Goal: Transaction & Acquisition: Purchase product/service

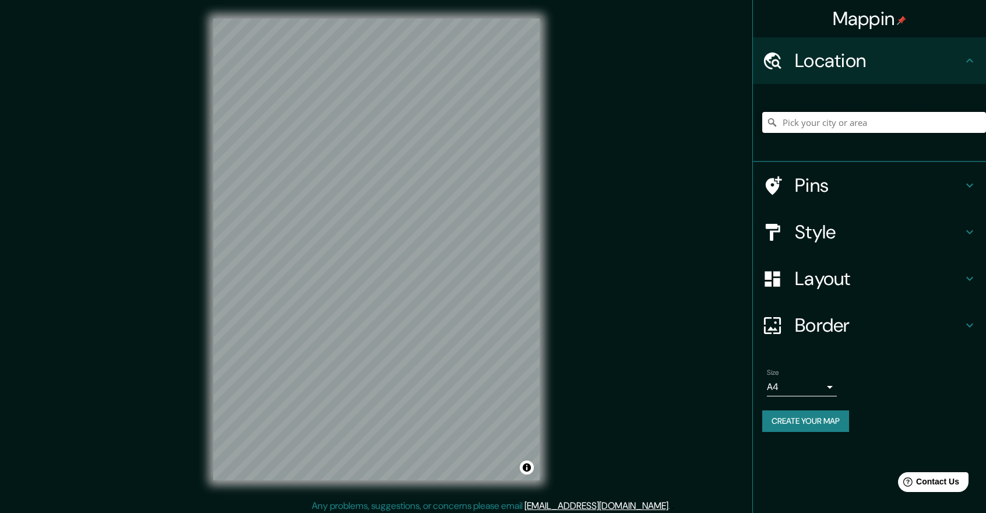
click at [809, 131] on input "Pick your city or area" at bounding box center [875, 122] width 224 height 21
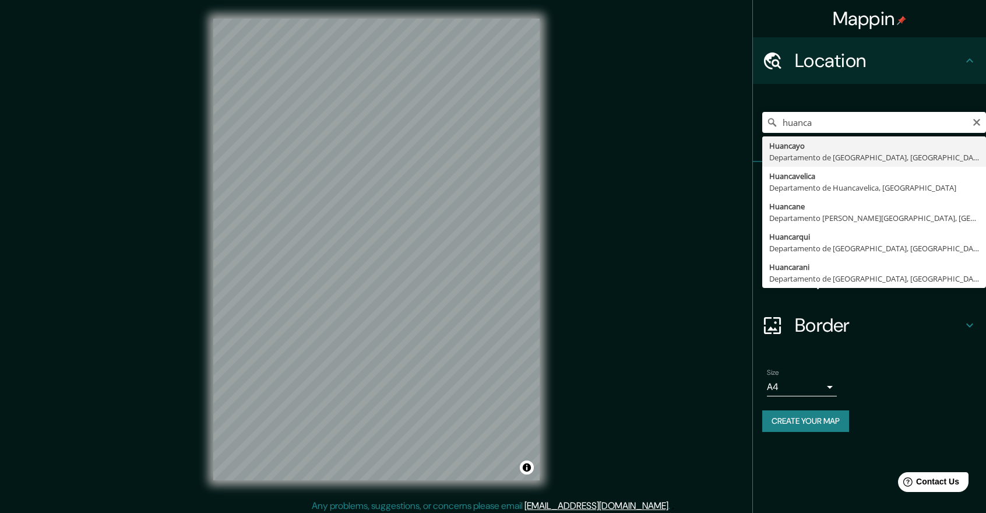
type input "Huancayo, [GEOGRAPHIC_DATA], [GEOGRAPHIC_DATA]"
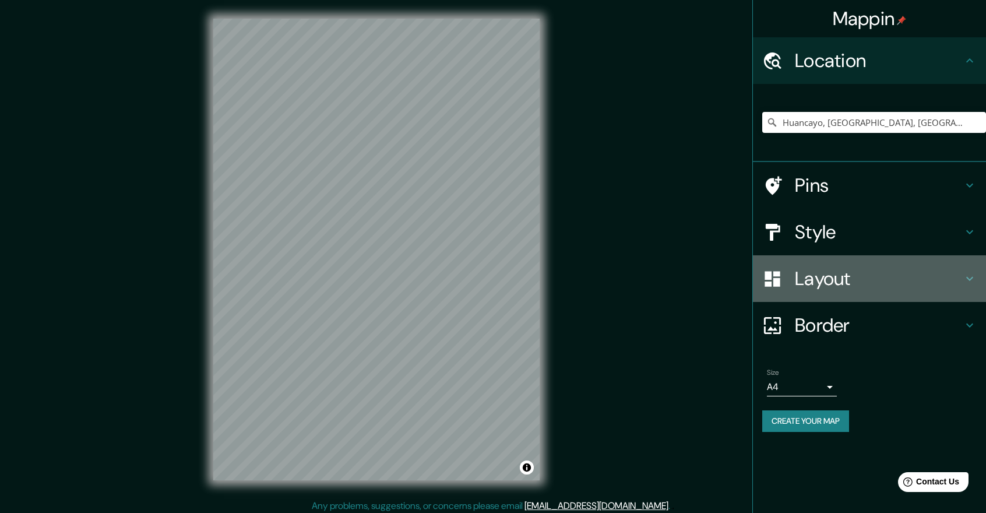
click at [812, 296] on div "Layout" at bounding box center [869, 278] width 233 height 47
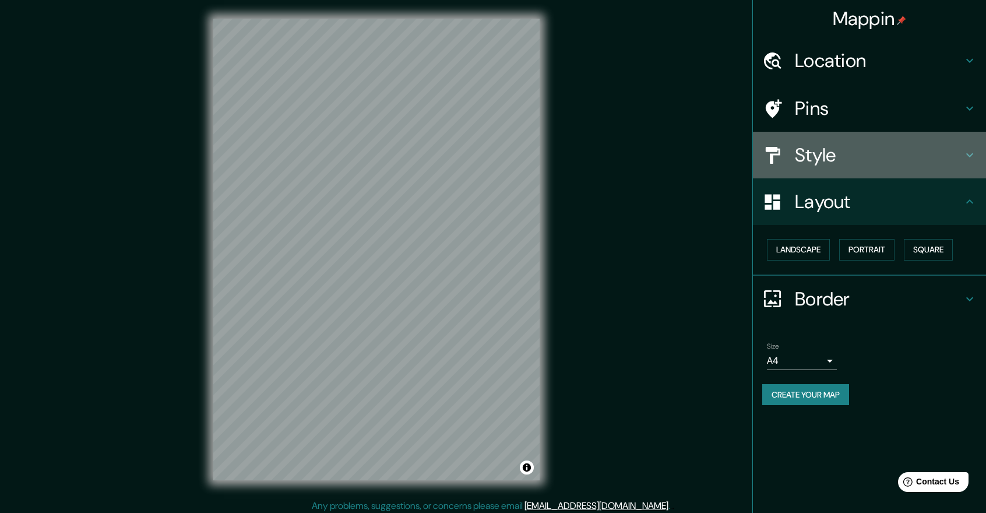
drag, startPoint x: 850, startPoint y: 166, endPoint x: 862, endPoint y: 178, distance: 16.5
click at [850, 166] on h4 "Style" at bounding box center [879, 154] width 168 height 23
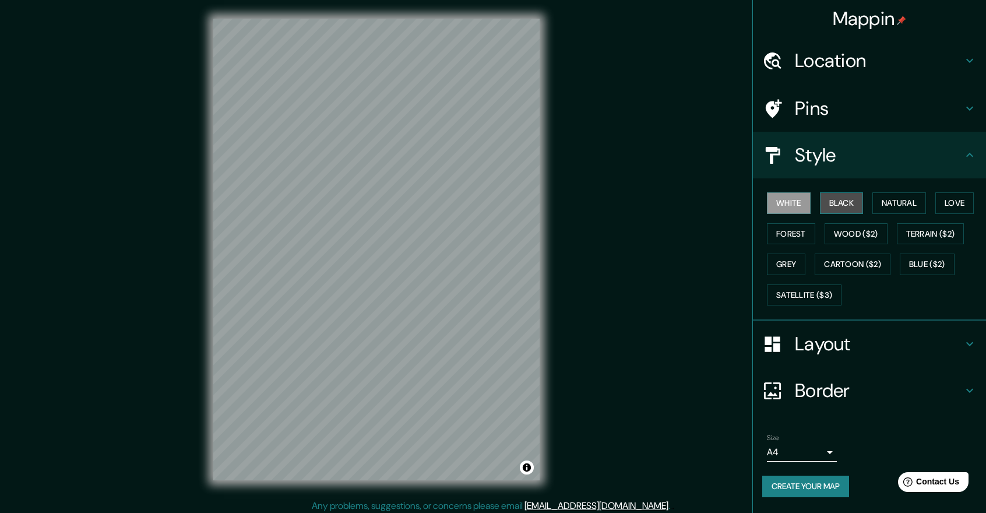
click at [841, 205] on button "Black" at bounding box center [842, 203] width 44 height 22
click at [803, 490] on button "Create your map" at bounding box center [806, 487] width 87 height 22
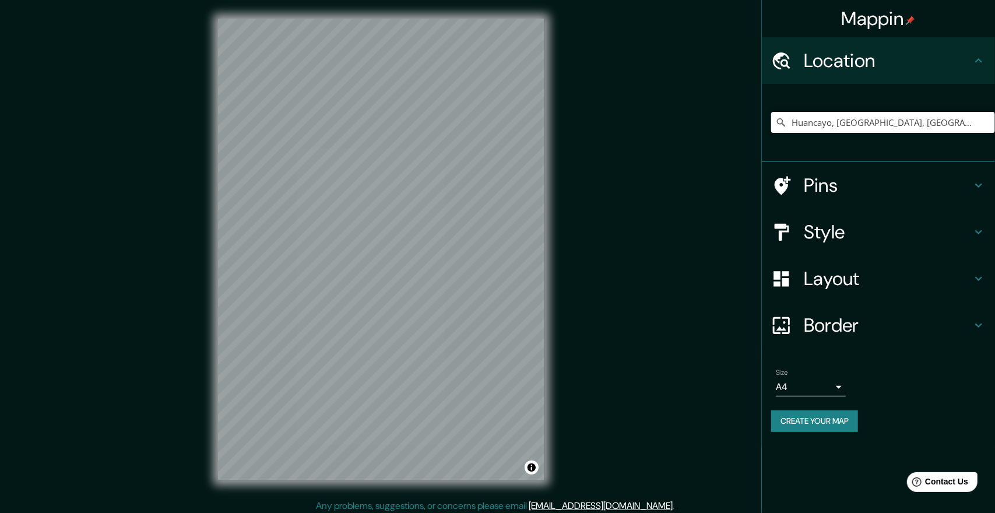
click at [800, 387] on body "Mappin Location [GEOGRAPHIC_DATA], [GEOGRAPHIC_DATA], [GEOGRAPHIC_DATA] Pins St…" at bounding box center [497, 256] width 995 height 513
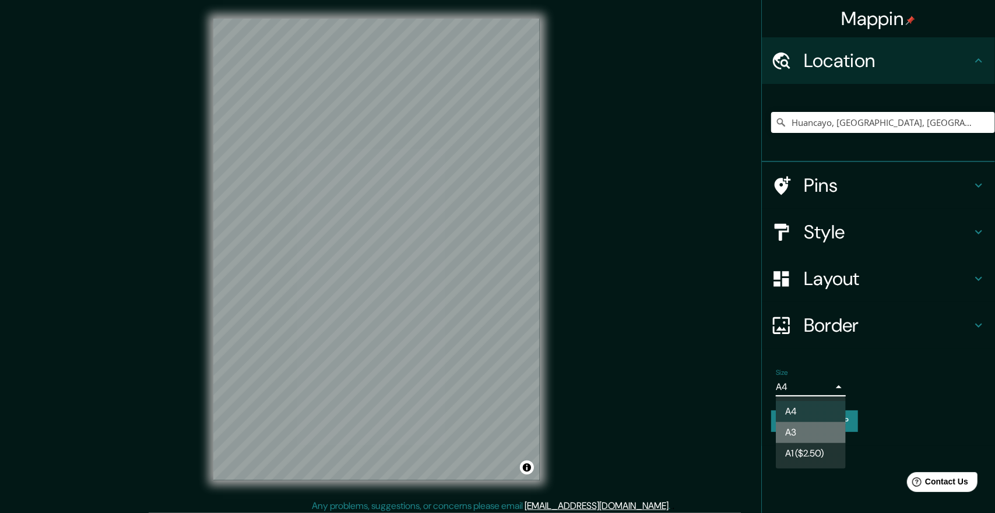
click at [814, 428] on li "A3" at bounding box center [811, 432] width 70 height 21
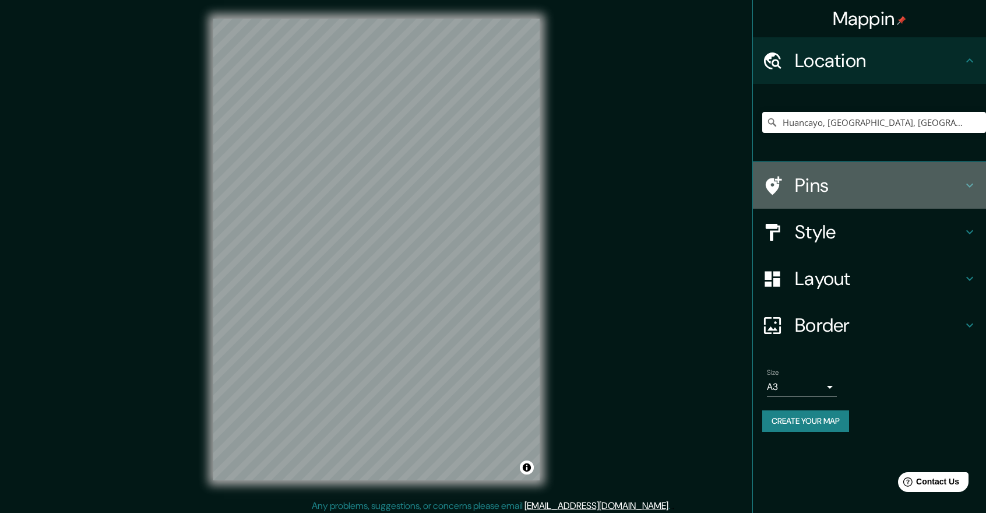
click at [839, 189] on h4 "Pins" at bounding box center [879, 185] width 168 height 23
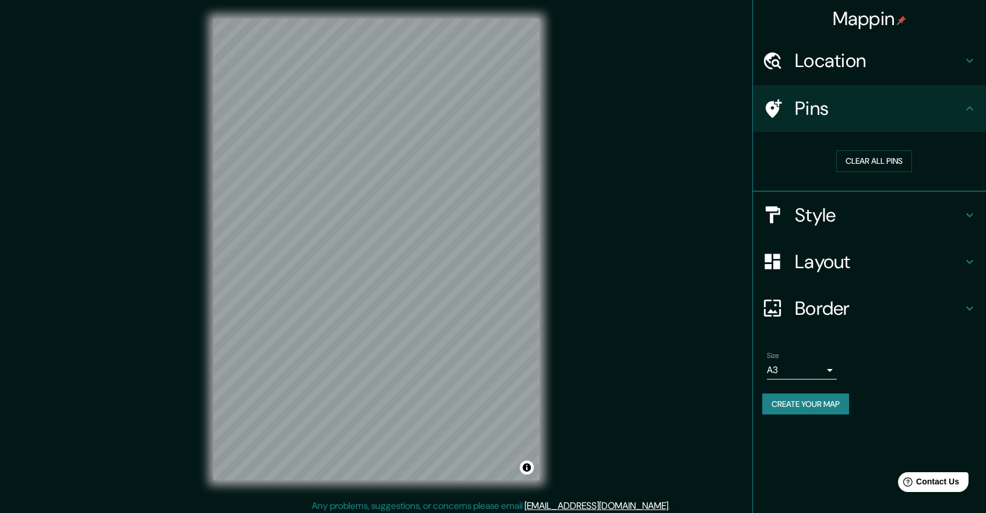
click at [834, 203] on h4 "Style" at bounding box center [879, 214] width 168 height 23
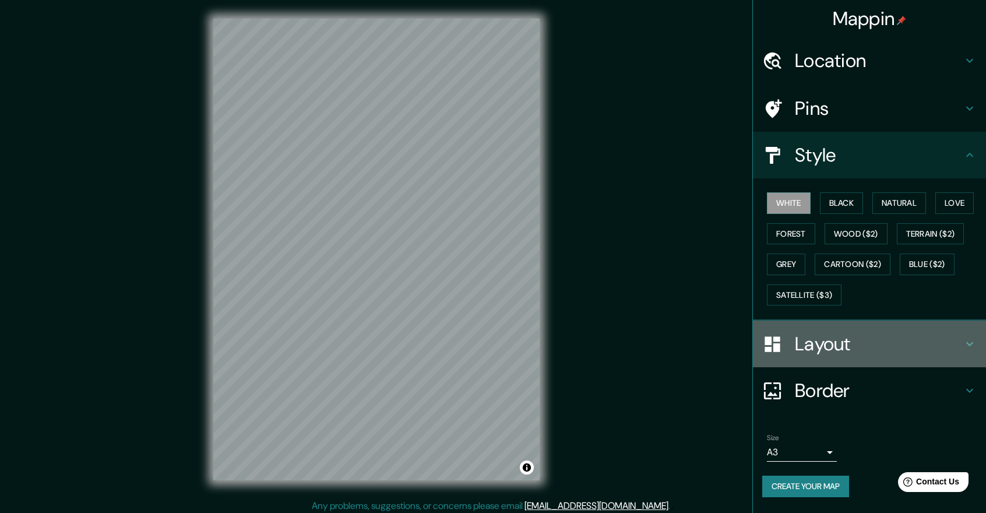
click at [819, 359] on div "Layout" at bounding box center [869, 344] width 233 height 47
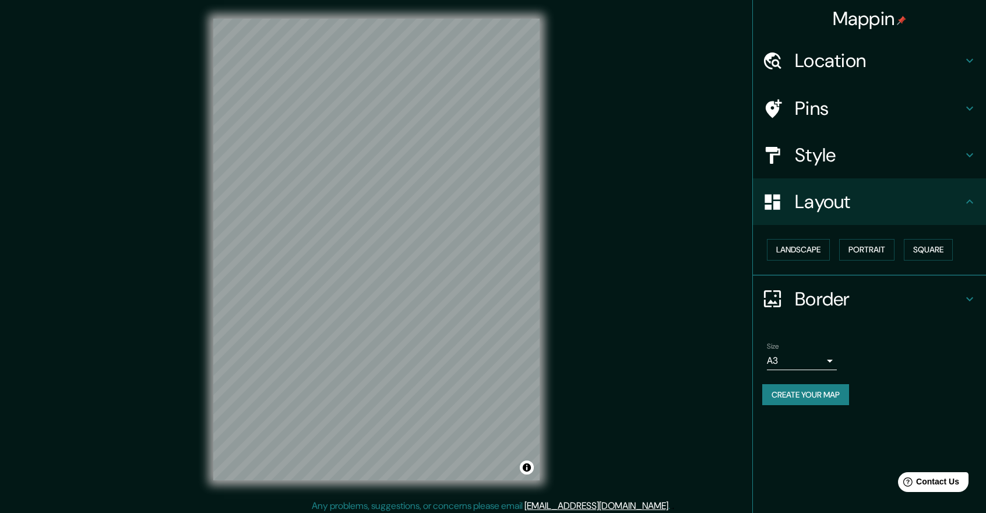
click at [829, 307] on h4 "Border" at bounding box center [879, 298] width 168 height 23
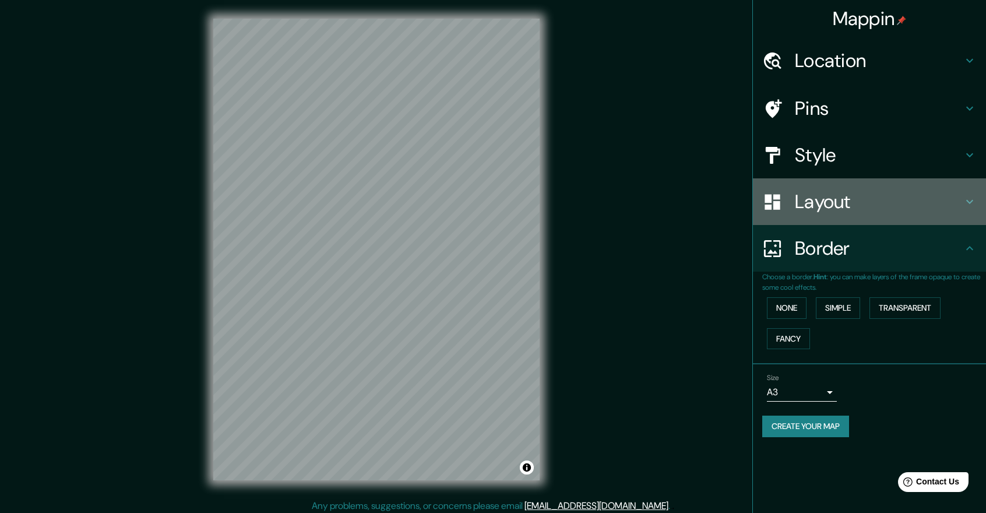
click at [842, 207] on h4 "Layout" at bounding box center [879, 201] width 168 height 23
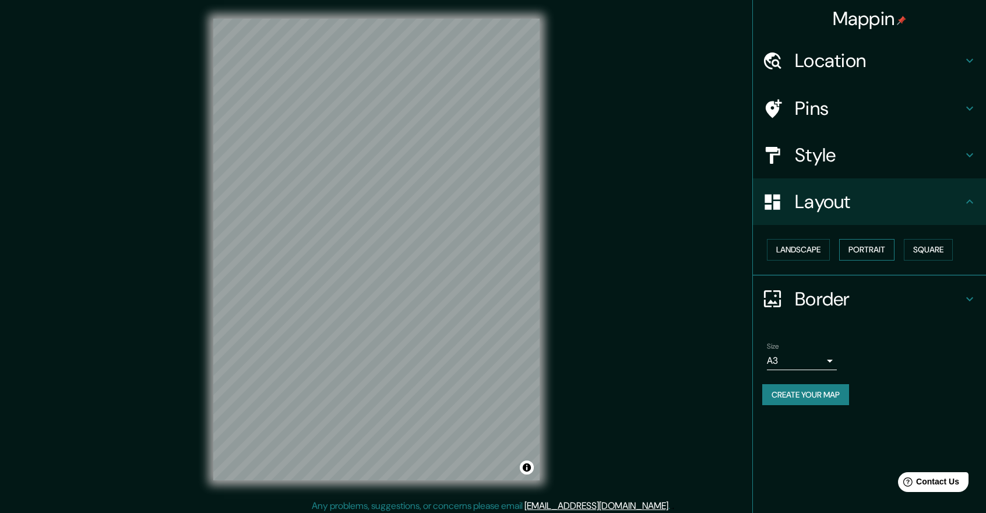
click at [860, 255] on button "Portrait" at bounding box center [867, 250] width 55 height 22
click at [813, 249] on button "Landscape" at bounding box center [798, 250] width 63 height 22
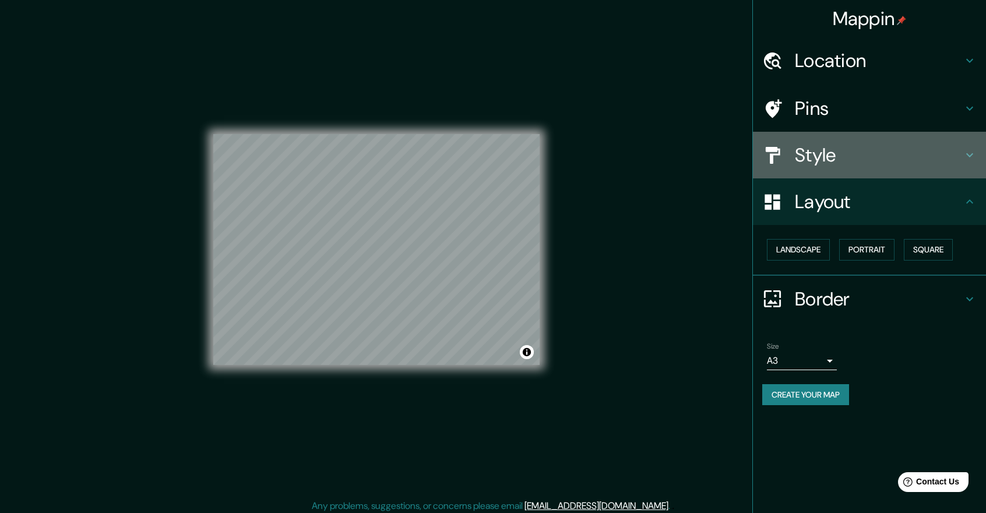
click at [837, 163] on h4 "Style" at bounding box center [879, 154] width 168 height 23
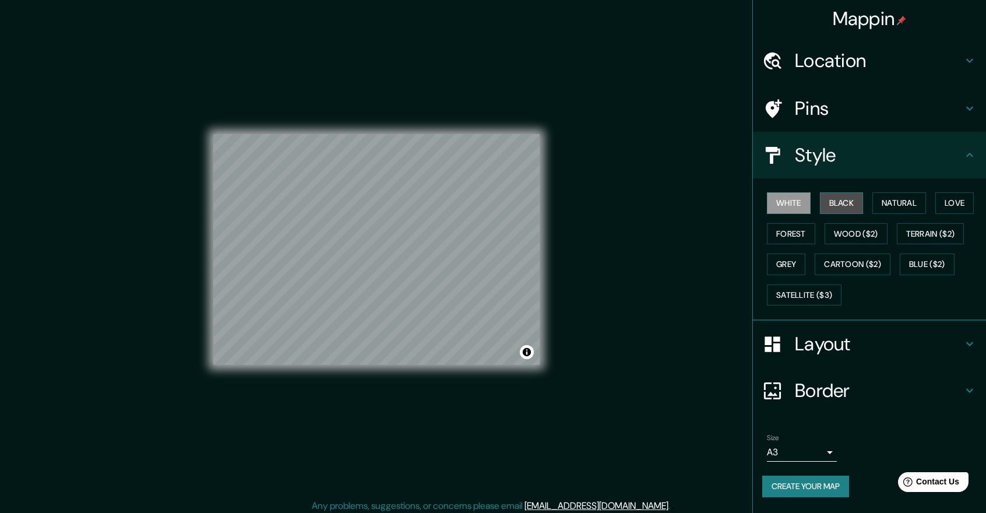
click at [844, 206] on button "Black" at bounding box center [842, 203] width 44 height 22
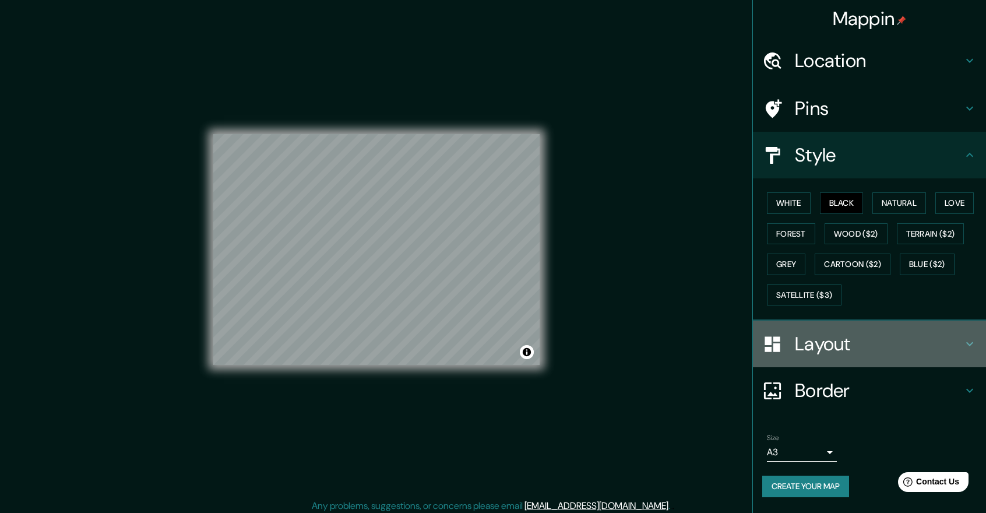
click at [840, 326] on div "Layout" at bounding box center [869, 344] width 233 height 47
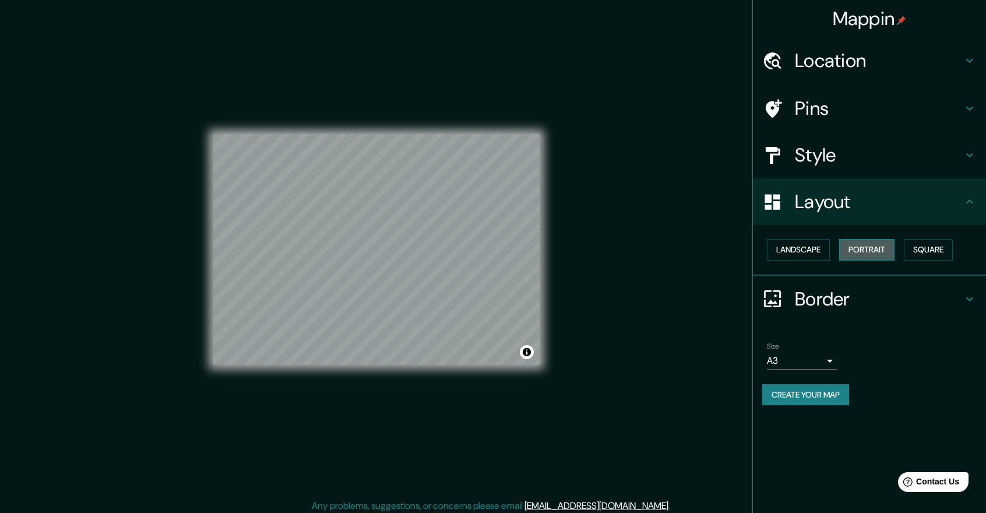
click at [861, 248] on button "Portrait" at bounding box center [867, 250] width 55 height 22
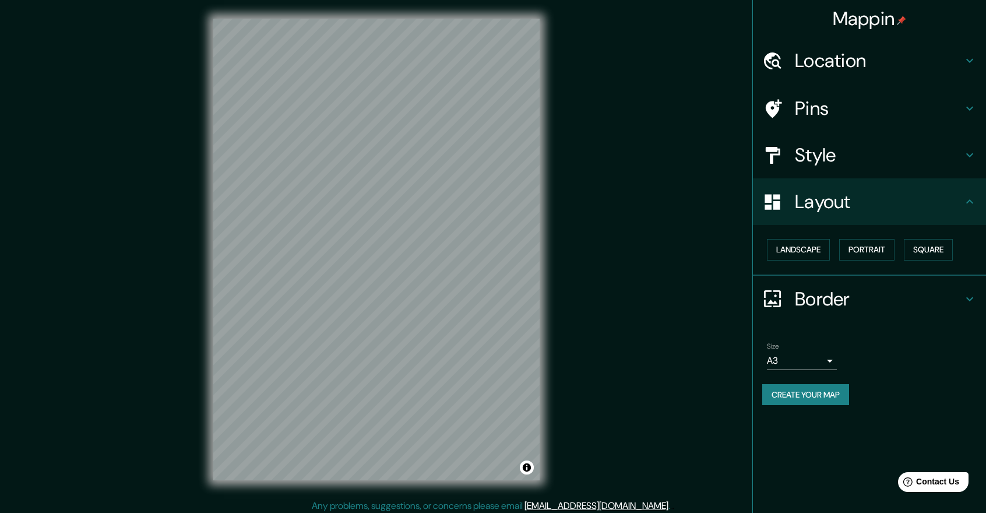
click at [830, 66] on h4 "Location" at bounding box center [879, 60] width 168 height 23
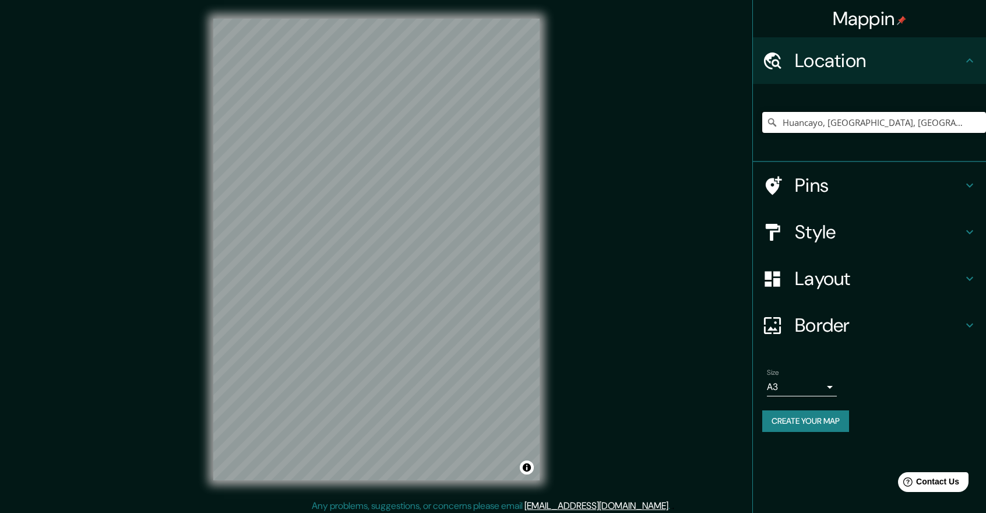
drag, startPoint x: 830, startPoint y: 124, endPoint x: 831, endPoint y: 117, distance: 6.4
click at [830, 117] on input "Huancayo, Departamento de Junín, Perú" at bounding box center [875, 122] width 224 height 21
click at [944, 122] on input "Huancayo, Departamento de Junín, Perú" at bounding box center [875, 122] width 224 height 21
click at [956, 122] on input "Huancayo, Departamento de Junín, Perú" at bounding box center [875, 122] width 224 height 21
click at [913, 122] on input "Huancayo, Departamúento de Junín, Per" at bounding box center [875, 122] width 224 height 21
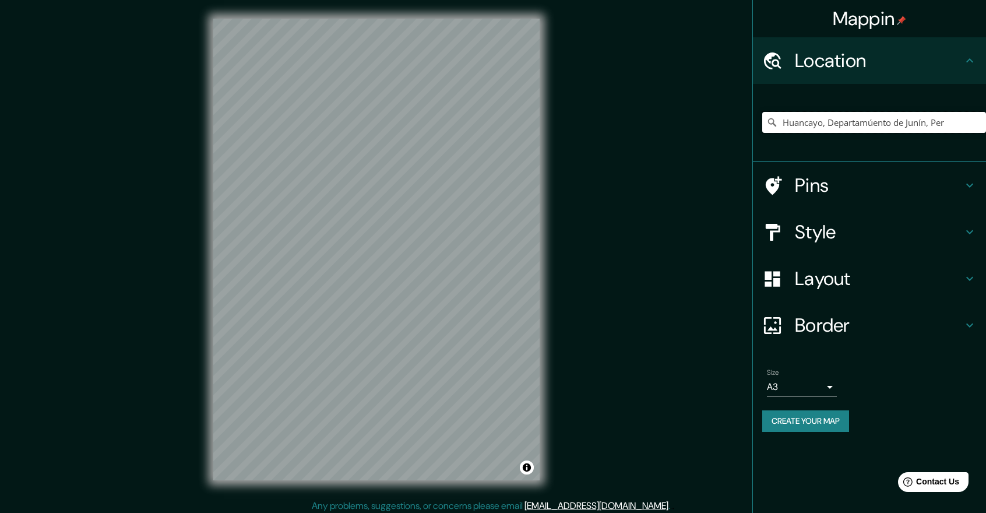
drag, startPoint x: 949, startPoint y: 127, endPoint x: 826, endPoint y: 132, distance: 123.1
click at [826, 132] on input "Huancayo, Departamúento de Junín, Per" at bounding box center [875, 122] width 224 height 21
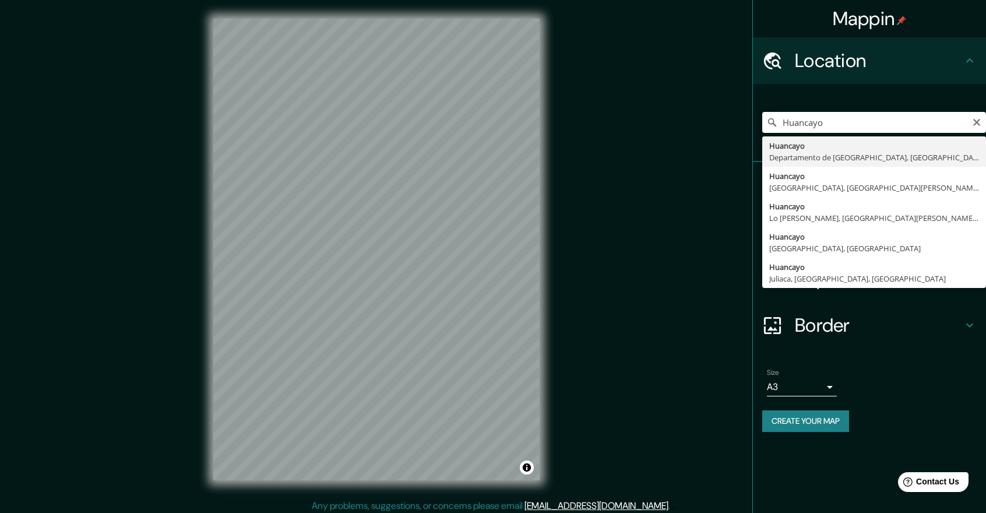
type input "Huancayo, Departamento de Junín, Perú"
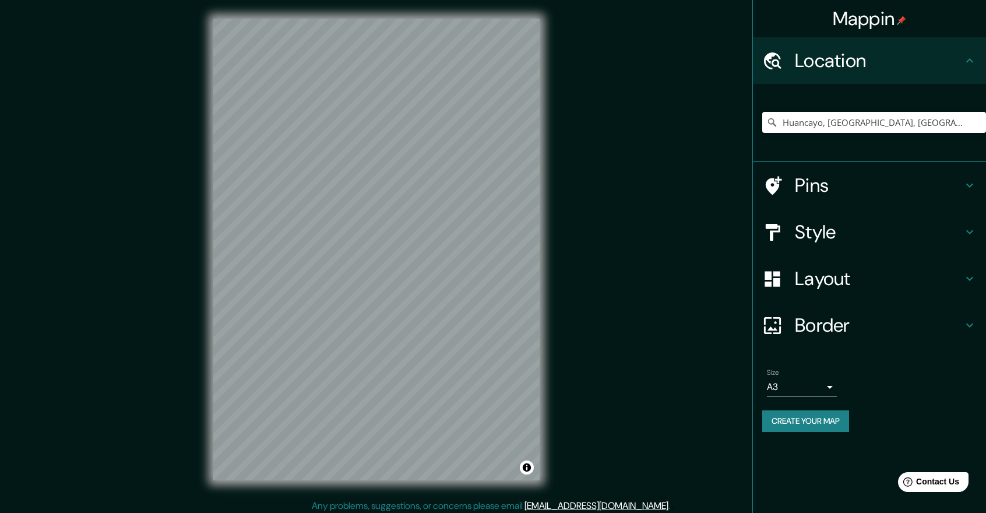
drag, startPoint x: 805, startPoint y: 428, endPoint x: 921, endPoint y: 383, distance: 124.9
click at [921, 383] on div "Size A3 single" at bounding box center [870, 382] width 215 height 37
click at [825, 425] on button "Create your map" at bounding box center [806, 421] width 87 height 22
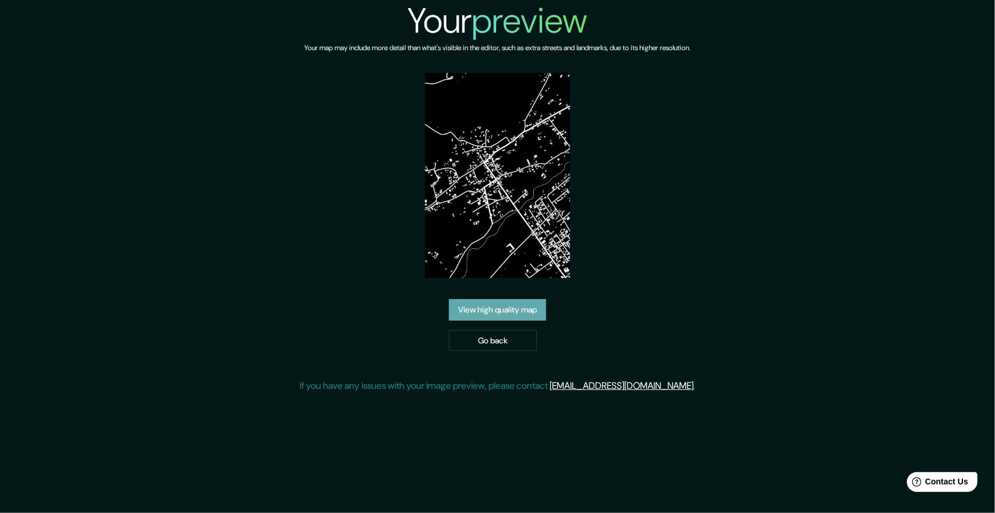
click at [514, 307] on link "View high quality map" at bounding box center [497, 310] width 97 height 22
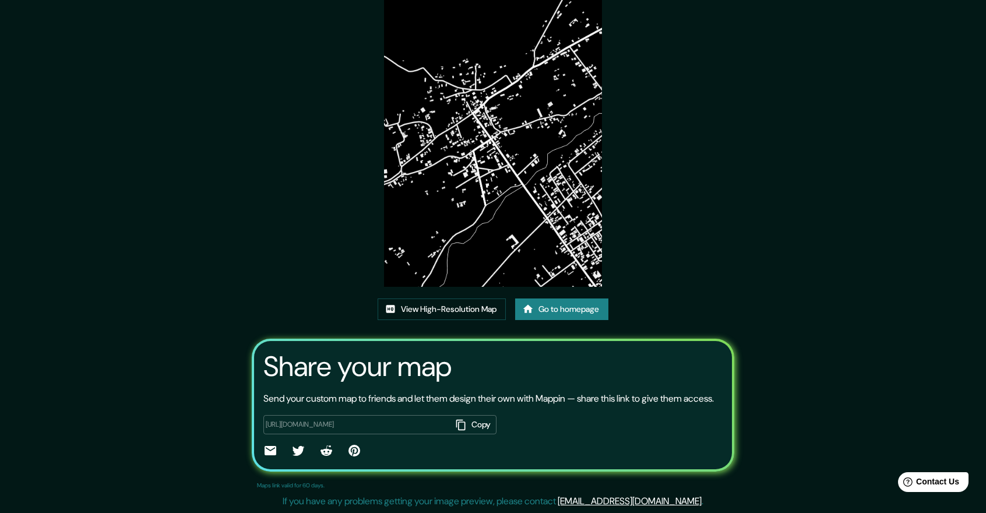
scroll to position [86, 0]
click at [480, 298] on link "View High-Resolution Map" at bounding box center [442, 309] width 128 height 22
drag, startPoint x: 265, startPoint y: 106, endPoint x: 279, endPoint y: 91, distance: 20.2
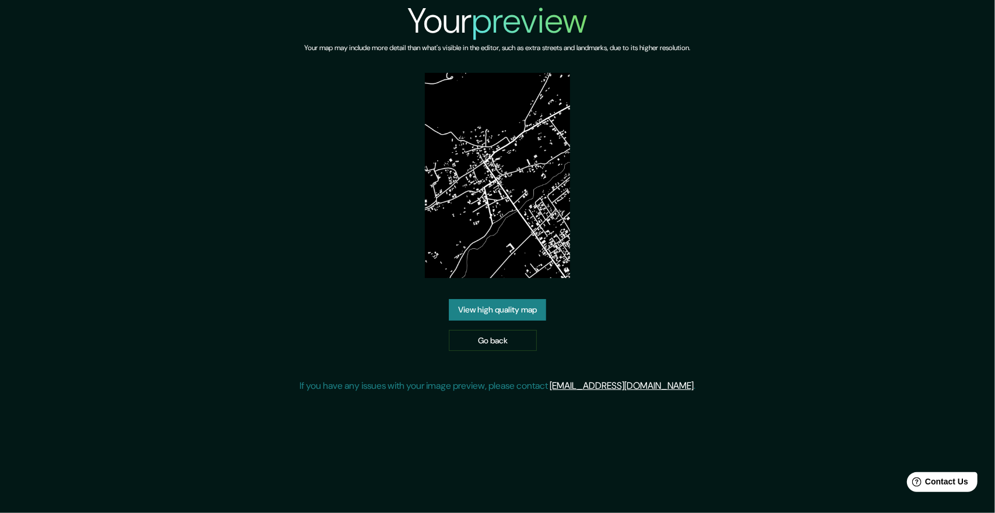
drag, startPoint x: 332, startPoint y: 90, endPoint x: 343, endPoint y: 89, distance: 11.1
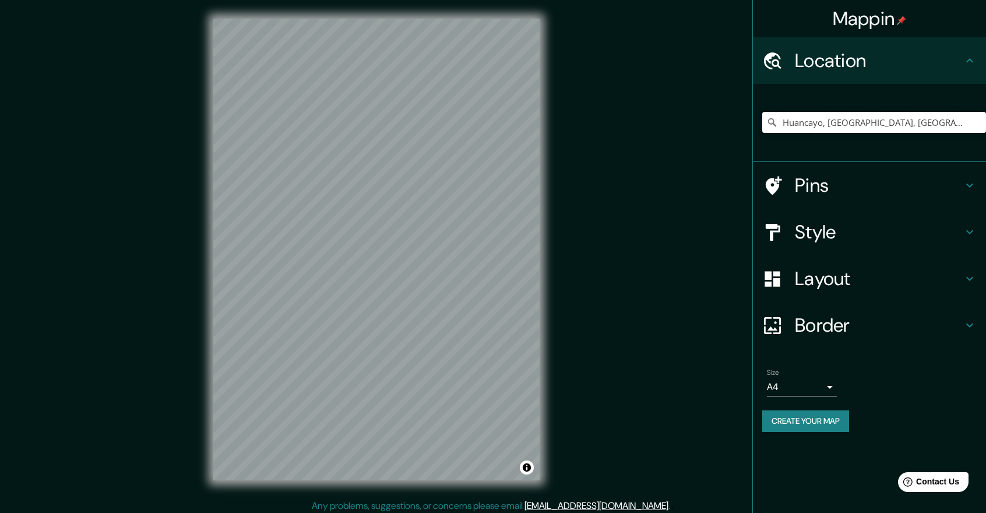
click at [824, 121] on input "Huancayo, [GEOGRAPHIC_DATA], [GEOGRAPHIC_DATA]" at bounding box center [875, 122] width 224 height 21
click at [949, 122] on input "Huancayo, [GEOGRAPHIC_DATA], [GEOGRAPHIC_DATA]" at bounding box center [875, 122] width 224 height 21
click at [954, 122] on input "Huancayo, [GEOGRAPHIC_DATA], [GEOGRAPHIC_DATA]" at bounding box center [875, 122] width 224 height 21
drag, startPoint x: 957, startPoint y: 124, endPoint x: 820, endPoint y: 132, distance: 137.2
click at [819, 131] on input "Huancayo, Departamento de Junín, Perú" at bounding box center [875, 122] width 224 height 21
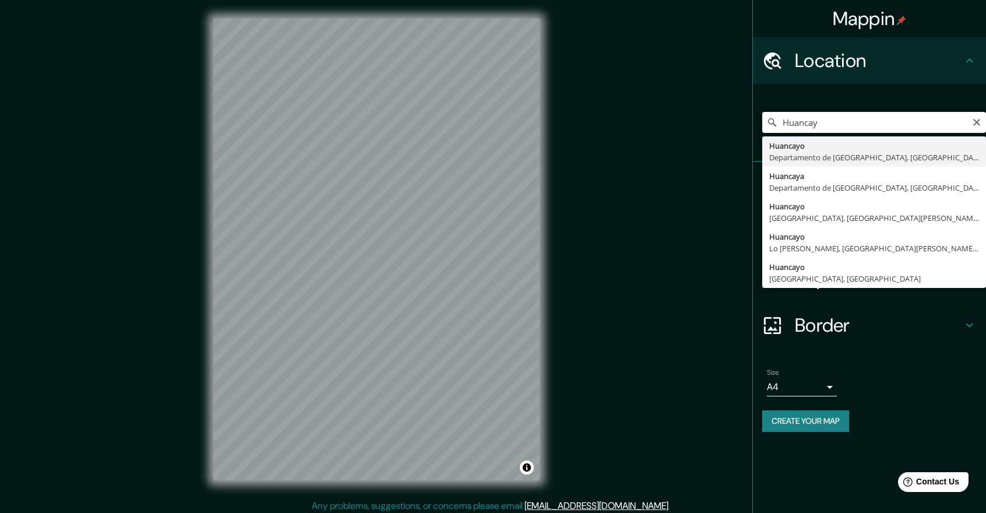
type input "Huancayo, Departamento de Junín, Perú"
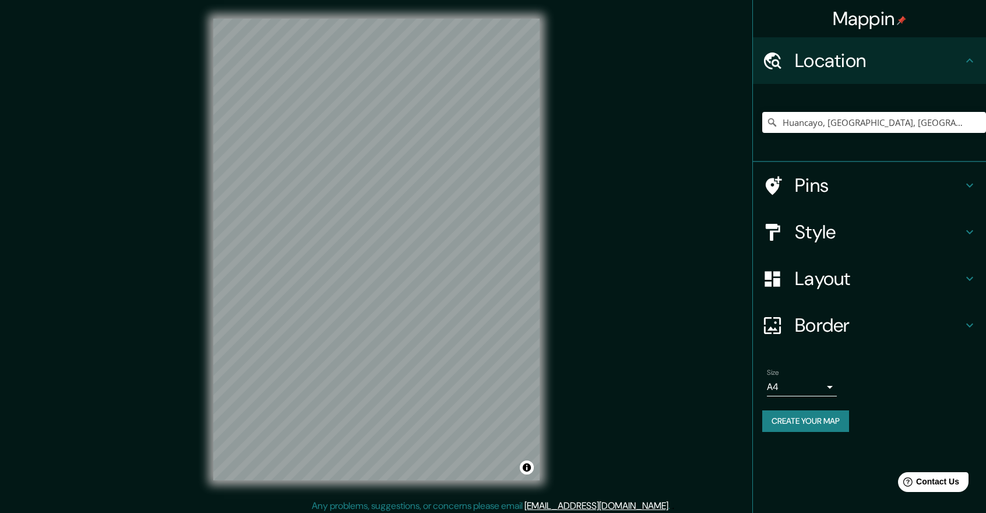
click at [846, 235] on h4 "Style" at bounding box center [879, 231] width 168 height 23
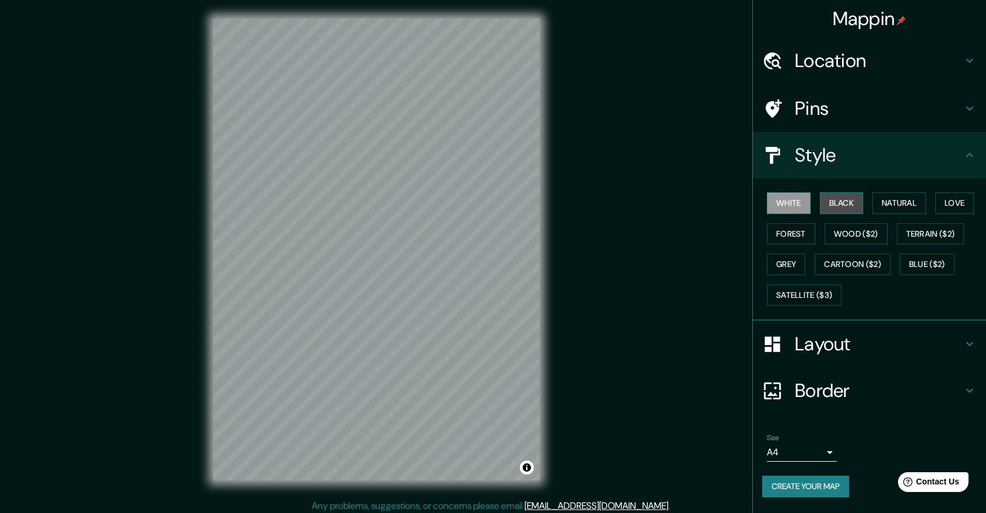
click at [861, 202] on button "Black" at bounding box center [842, 203] width 44 height 22
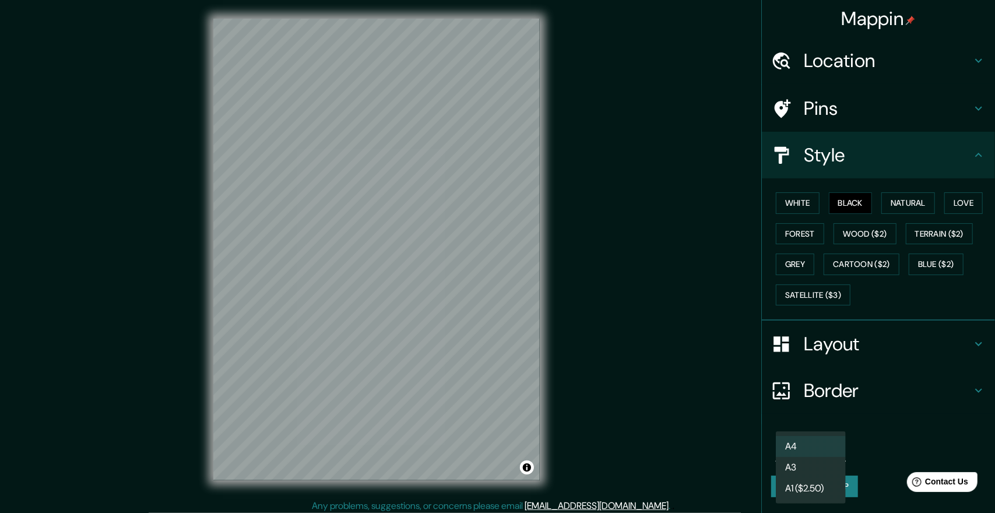
click at [819, 451] on body "Mappin Location Huancayo, Departamento de Junín, Perú Pins Style White Black Na…" at bounding box center [497, 256] width 995 height 513
click at [830, 448] on li "A4" at bounding box center [811, 446] width 70 height 21
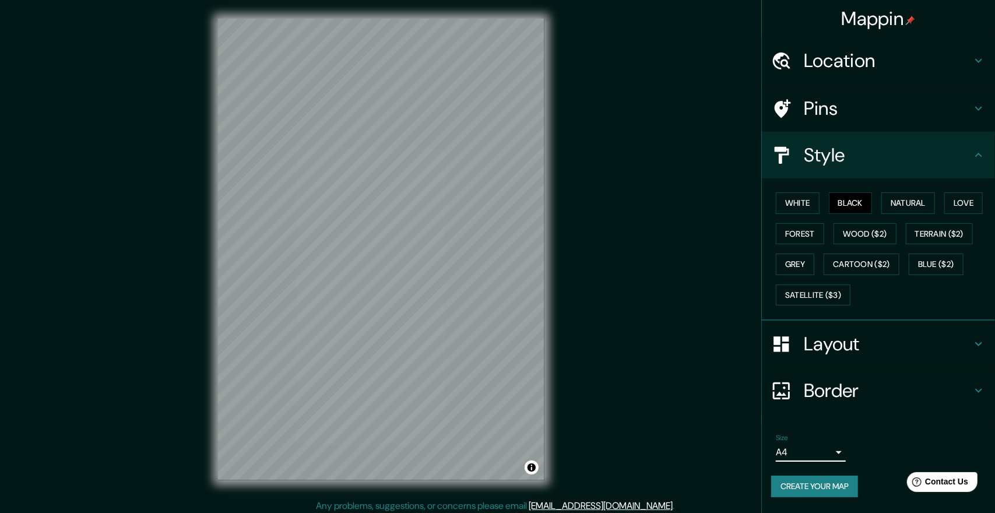
click at [835, 454] on body "Mappin Location Huancayo, Departamento de Junín, Perú Pins Style White Black Na…" at bounding box center [497, 256] width 995 height 513
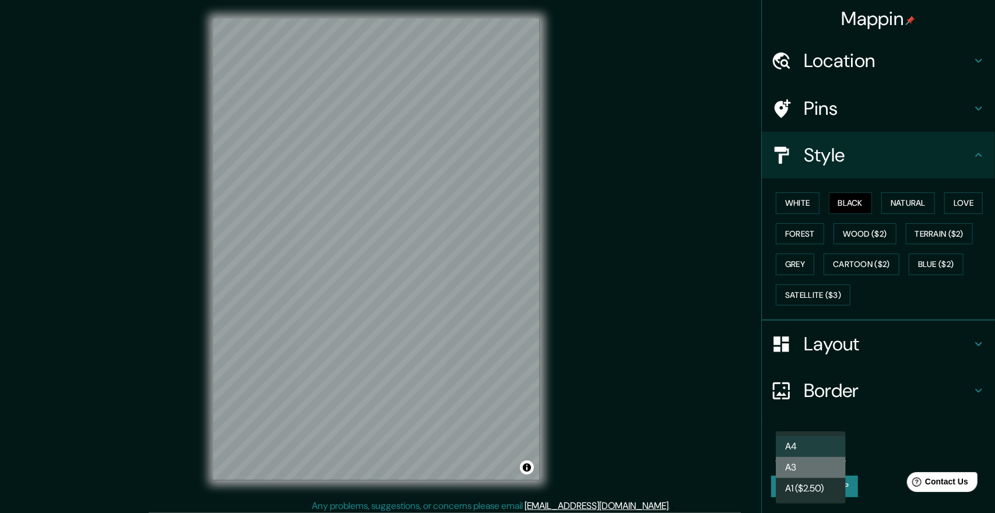
click at [813, 475] on li "A3" at bounding box center [811, 467] width 70 height 21
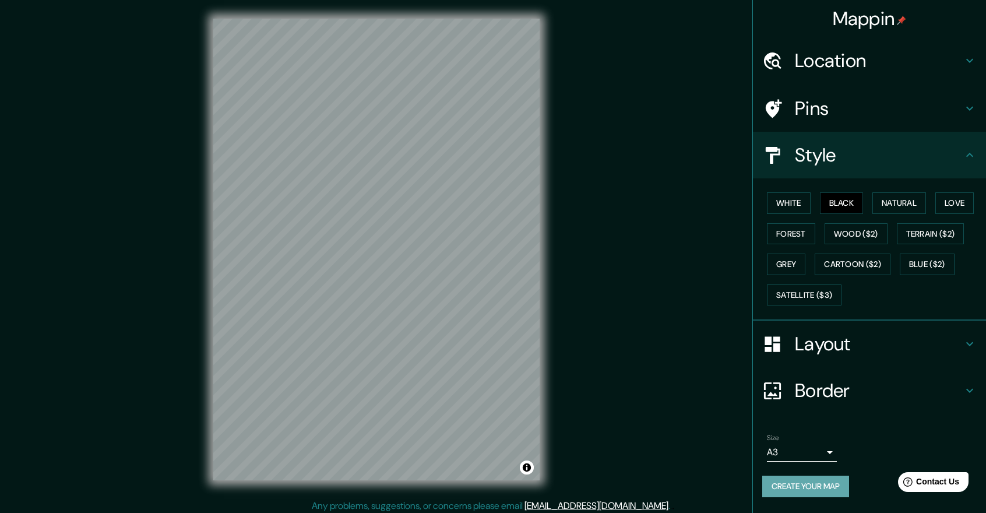
click at [809, 488] on button "Create your map" at bounding box center [806, 487] width 87 height 22
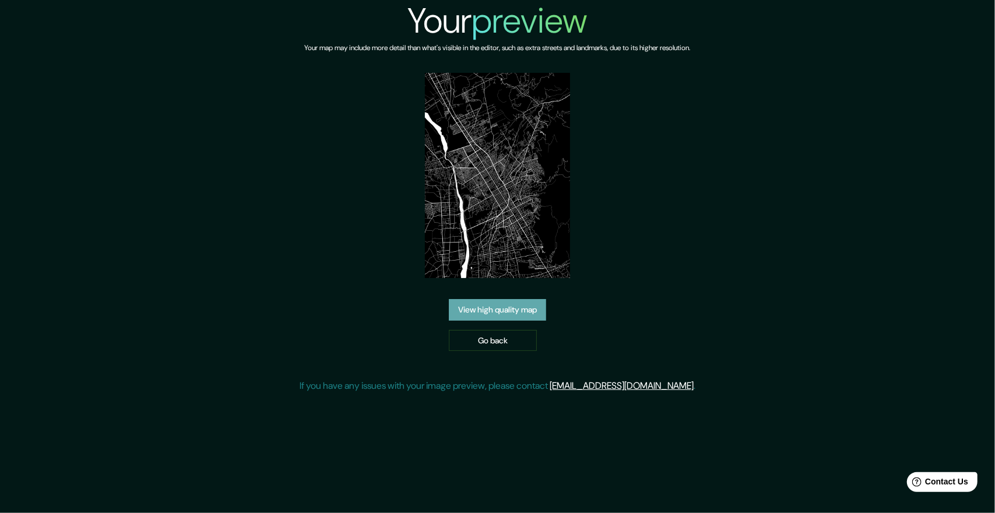
click at [501, 313] on link "View high quality map" at bounding box center [497, 310] width 97 height 22
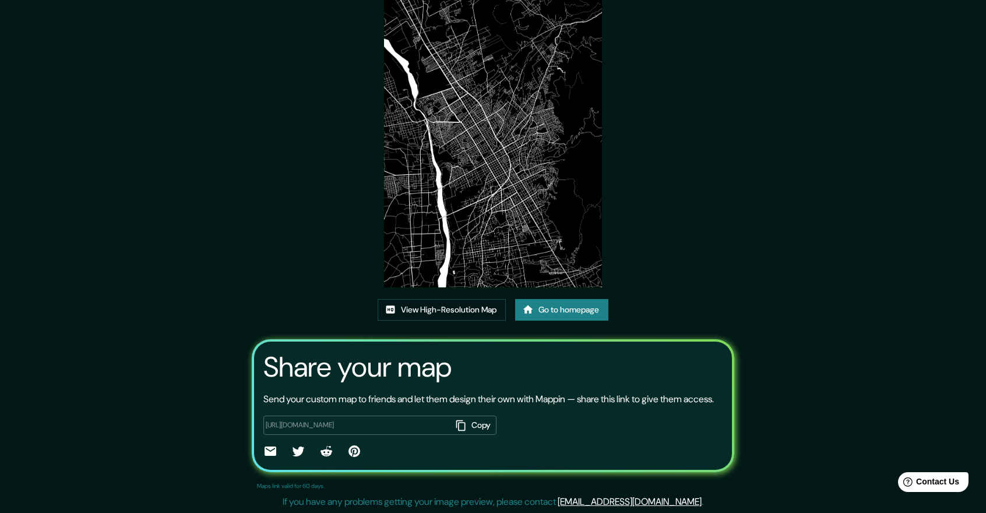
scroll to position [86, 0]
click at [568, 298] on link "Go to homepage" at bounding box center [561, 309] width 93 height 22
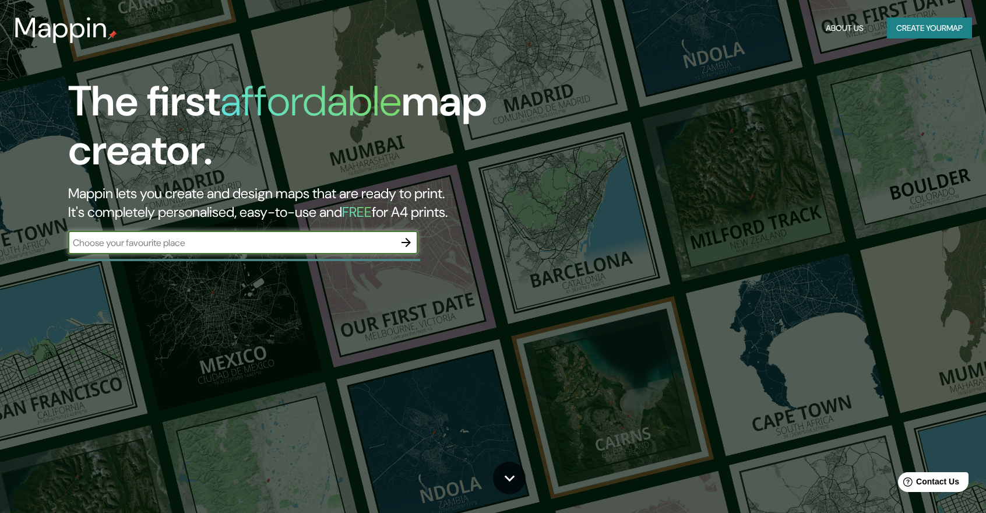
drag, startPoint x: 422, startPoint y: 93, endPoint x: 503, endPoint y: 114, distance: 83.9
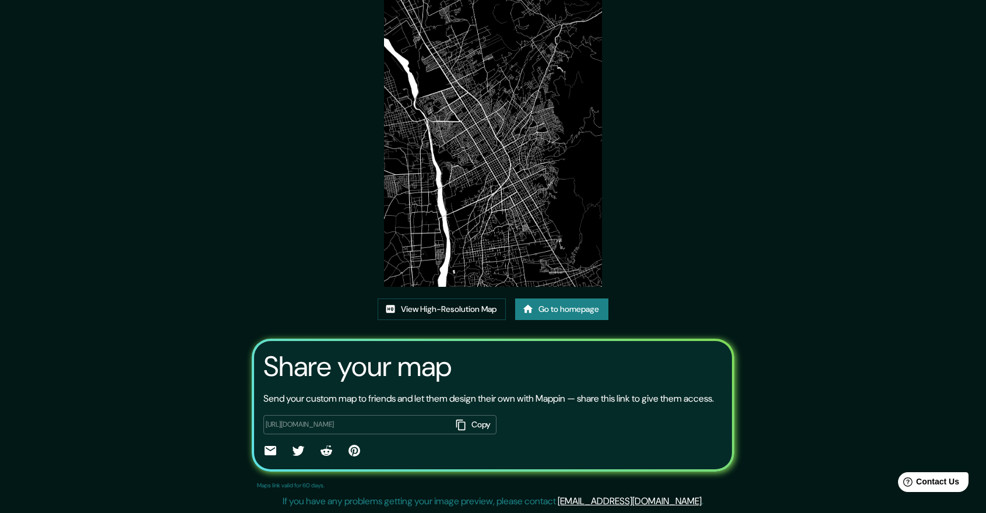
scroll to position [86, 0]
click at [461, 298] on link "View High-Resolution Map" at bounding box center [442, 309] width 128 height 22
